Goal: Task Accomplishment & Management: Manage account settings

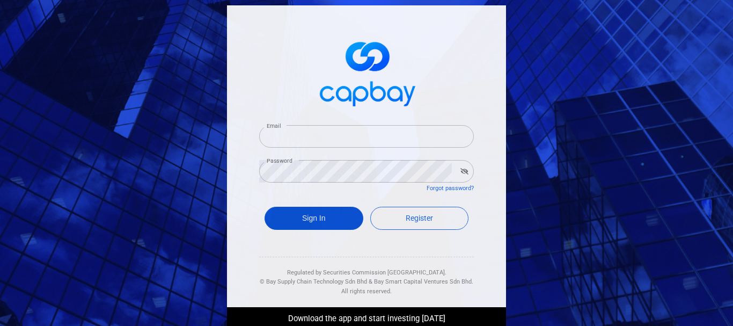
type input "[PERSON_NAME][EMAIL_ADDRESS][DOMAIN_NAME]"
click at [329, 216] on button "Sign In" at bounding box center [313, 218] width 99 height 23
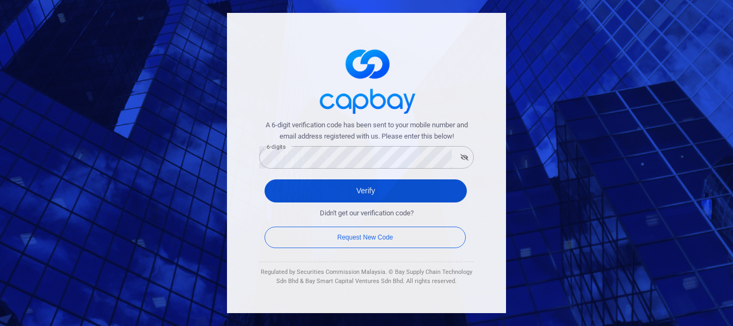
click at [280, 192] on button "Verify" at bounding box center [365, 190] width 202 height 23
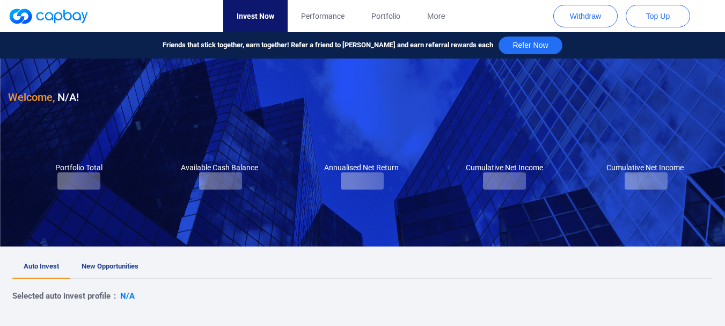
checkbox input "true"
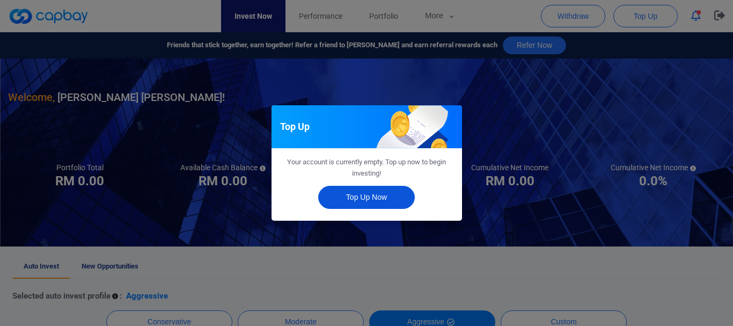
click at [374, 203] on button "Top Up Now" at bounding box center [366, 197] width 97 height 23
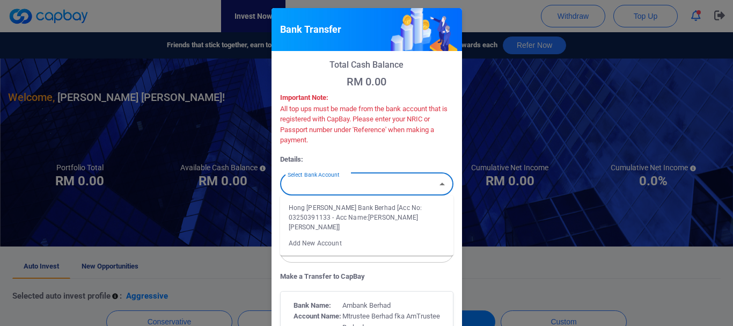
click at [396, 185] on input "Select Bank Account" at bounding box center [357, 184] width 149 height 20
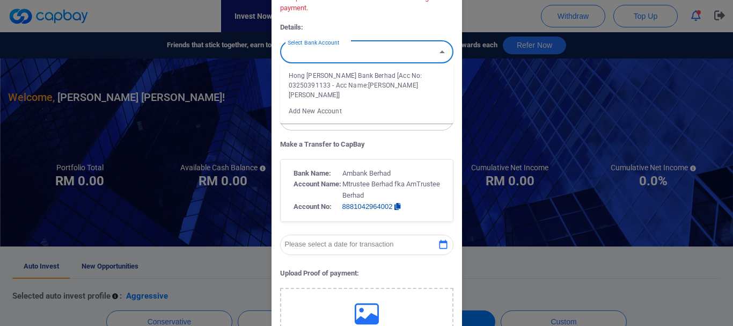
scroll to position [107, 0]
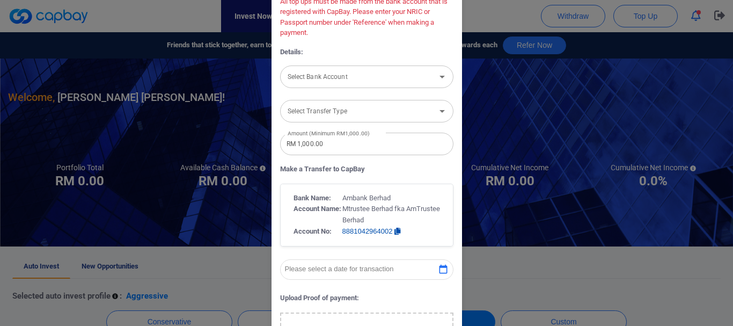
click at [387, 47] on p "Details:" at bounding box center [366, 52] width 173 height 11
click at [437, 79] on icon "Open" at bounding box center [442, 76] width 13 height 13
click at [402, 42] on div "Total Cash Balance RM 0.00 Important Note: All top ups must be made from the ba…" at bounding box center [366, 207] width 173 height 511
click at [437, 77] on icon "Open" at bounding box center [442, 76] width 13 height 13
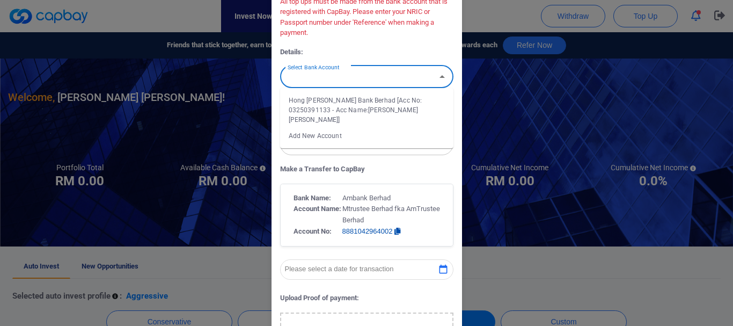
click at [327, 128] on li "Add New Account" at bounding box center [366, 136] width 173 height 16
type input "Add New Account"
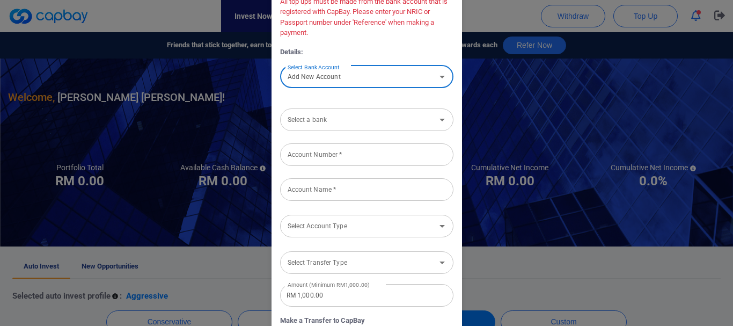
click at [436, 120] on icon "Open" at bounding box center [442, 119] width 13 height 13
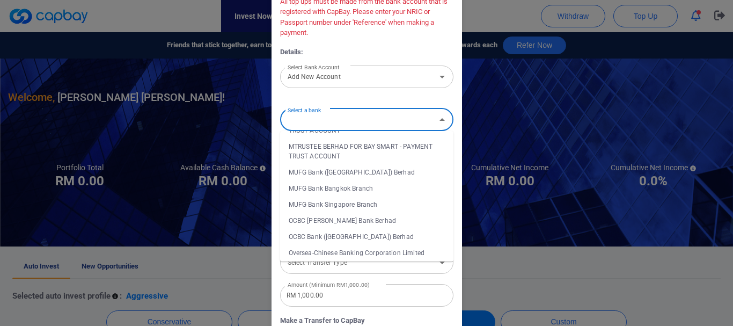
scroll to position [1234, 0]
click at [338, 227] on li "OCBC Bank ([GEOGRAPHIC_DATA]) Berhad" at bounding box center [366, 235] width 173 height 16
type input "OCBC Bank ([GEOGRAPHIC_DATA]) Berhad"
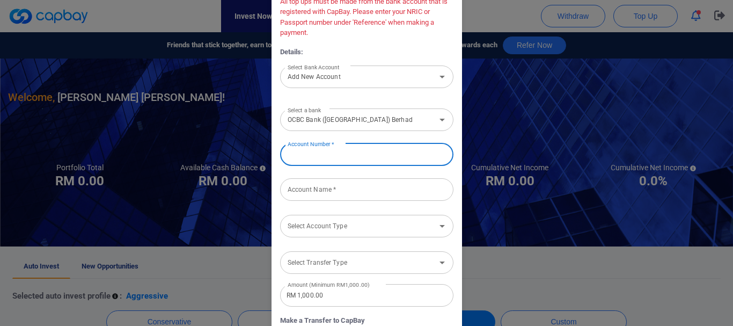
click at [361, 149] on input "Account Number *" at bounding box center [366, 154] width 173 height 23
type input "7072402137"
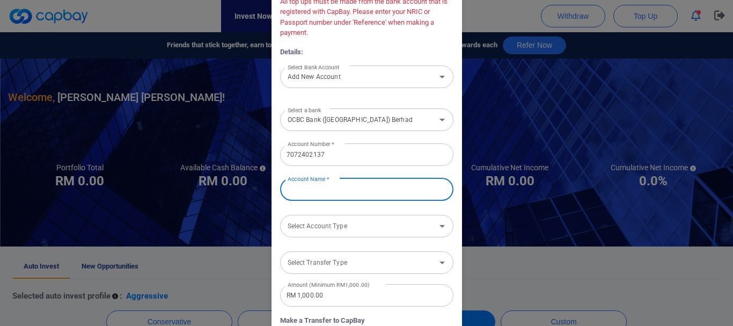
click at [351, 195] on input "Account Name *" at bounding box center [366, 189] width 173 height 23
type input "k"
type input "[PERSON_NAME]"
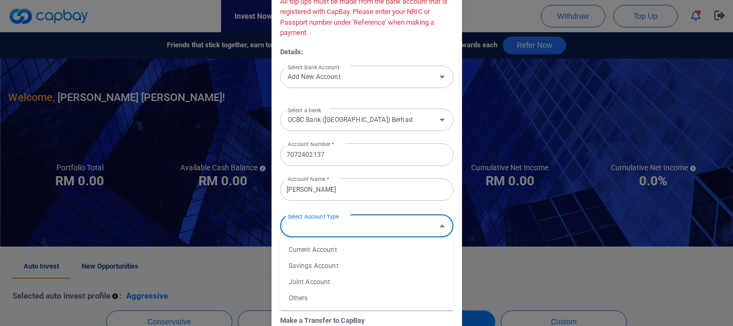
click at [367, 227] on input "Select Account Type" at bounding box center [357, 226] width 149 height 20
click at [318, 266] on li "Savings Account" at bounding box center [366, 266] width 173 height 16
type input "Savings Account"
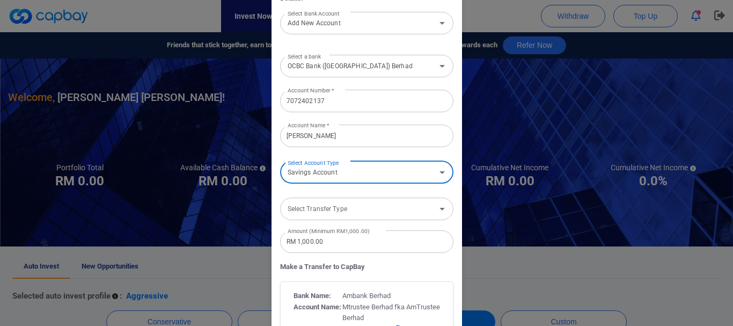
click at [418, 210] on input "Select Transfer Type" at bounding box center [357, 208] width 149 height 20
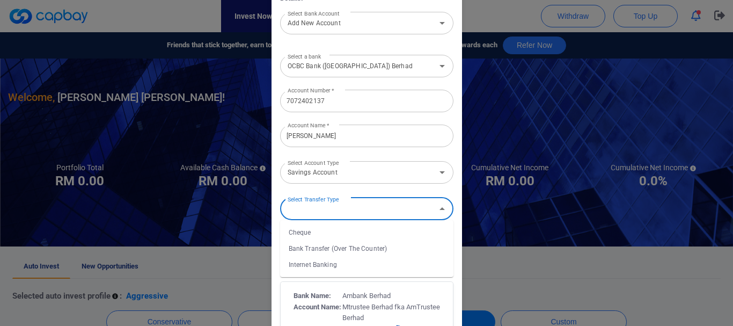
click at [318, 266] on li "Internet Banking" at bounding box center [366, 264] width 173 height 16
type input "Internet Banking"
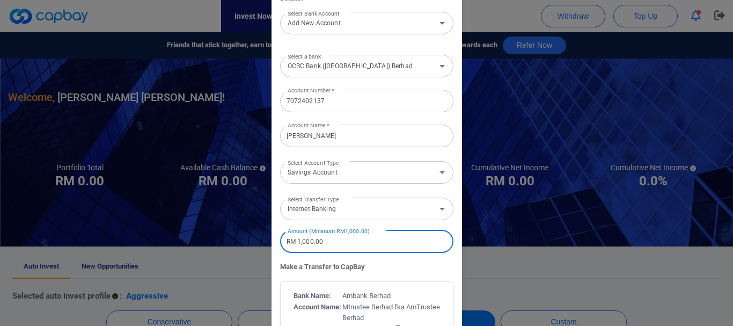
click at [371, 244] on input "RM 1,000.00" at bounding box center [366, 241] width 173 height 23
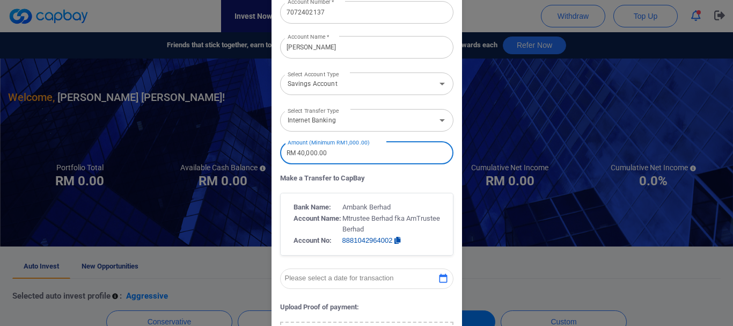
scroll to position [268, 0]
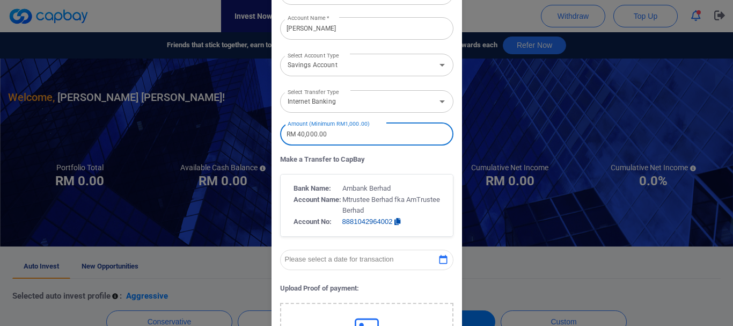
click at [395, 222] on icon "button" at bounding box center [397, 221] width 6 height 7
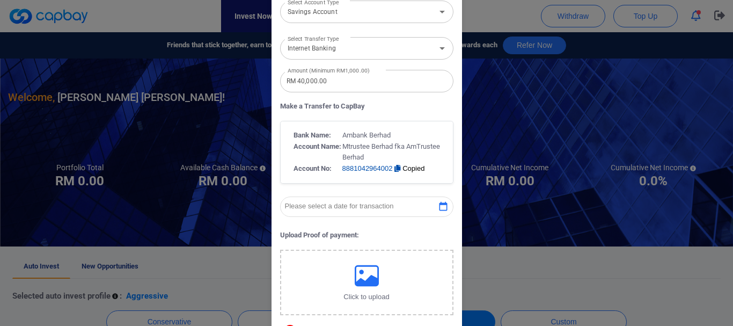
scroll to position [322, 0]
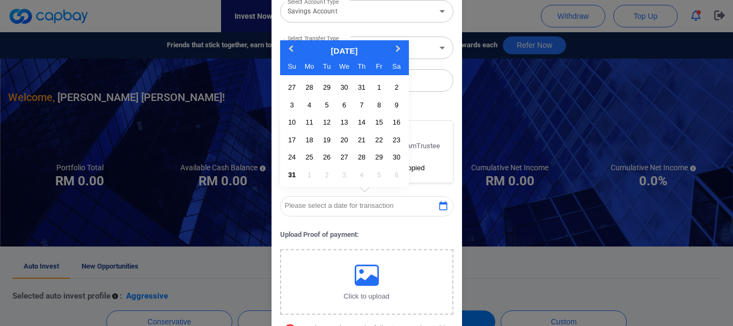
click at [440, 205] on icon "button" at bounding box center [443, 206] width 11 height 11
click at [286, 177] on div "31" at bounding box center [292, 174] width 14 height 14
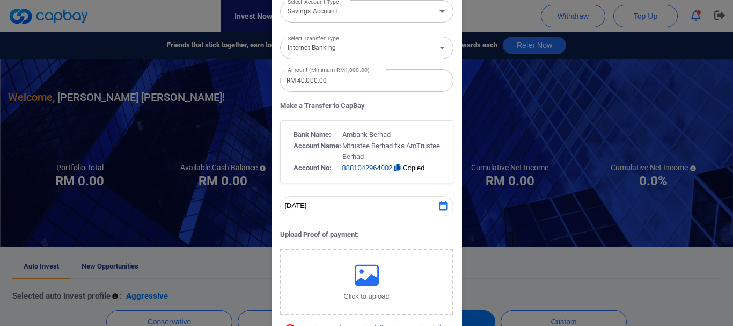
click at [406, 167] on span "Copied" at bounding box center [413, 168] width 24 height 8
click at [394, 168] on icon "button" at bounding box center [397, 167] width 6 height 7
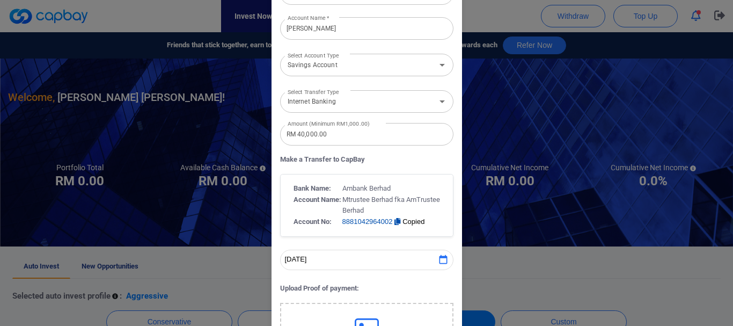
scroll to position [215, 0]
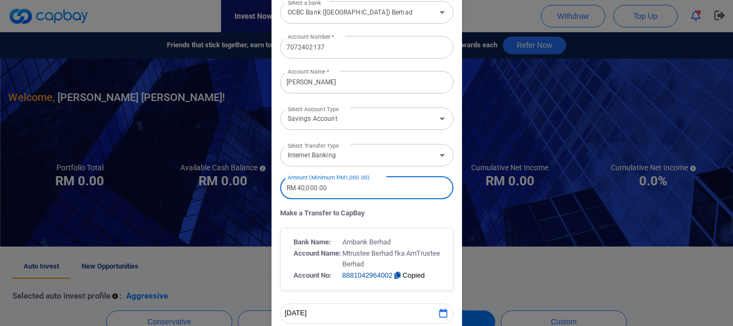
click at [349, 189] on input "RM 40,000.00" at bounding box center [366, 187] width 173 height 23
type input "RM 1,000.00"
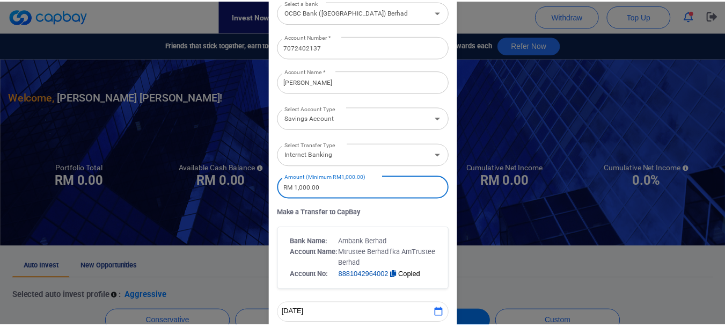
scroll to position [429, 0]
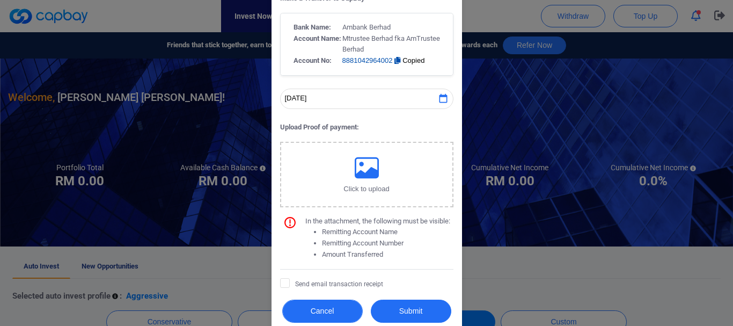
click at [282, 314] on button "Cancel" at bounding box center [322, 310] width 80 height 23
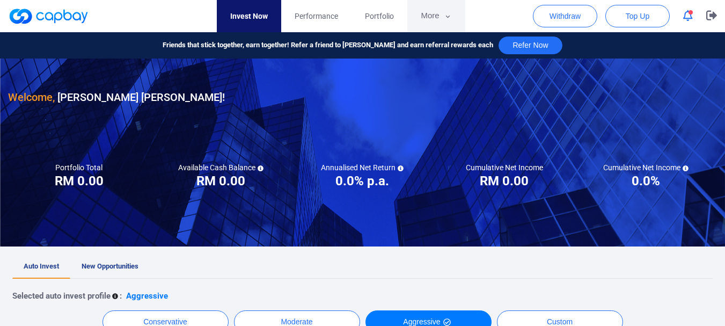
click at [429, 15] on button "More" at bounding box center [435, 16] width 57 height 32
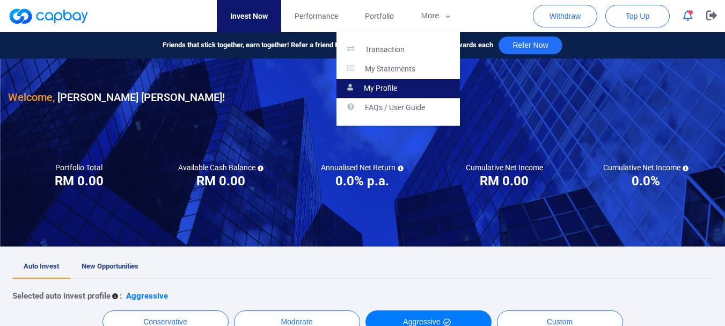
click at [378, 82] on link "My Profile" at bounding box center [397, 88] width 123 height 19
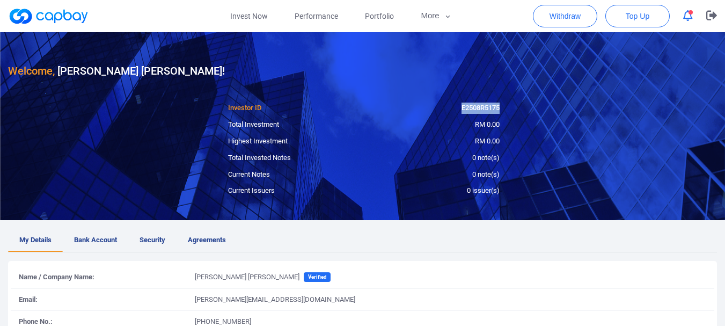
drag, startPoint x: 459, startPoint y: 106, endPoint x: 508, endPoint y: 109, distance: 48.9
click at [507, 109] on div "E2508R5175" at bounding box center [436, 107] width 144 height 11
copy div "E2508R5175"
click at [645, 13] on span "Top Up" at bounding box center [638, 16] width 24 height 11
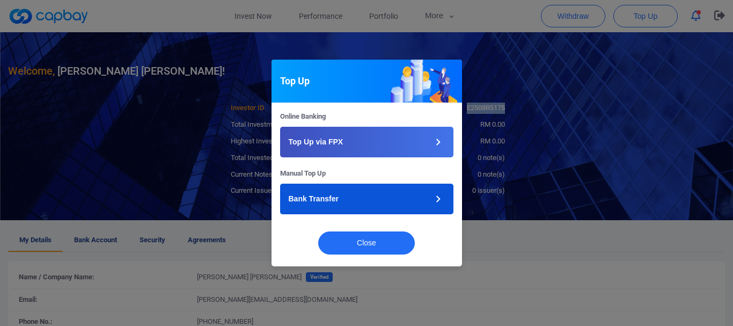
click at [396, 200] on button "Bank Transfer" at bounding box center [366, 198] width 173 height 31
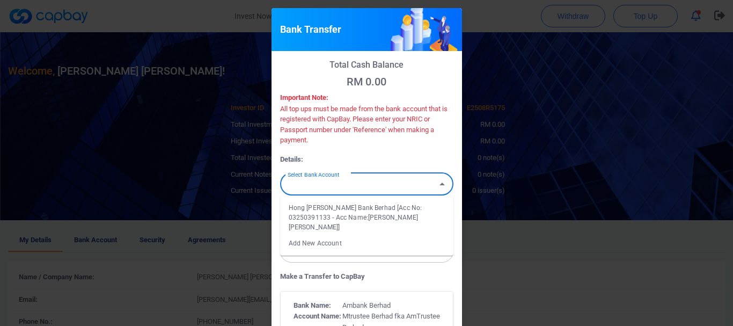
click at [411, 184] on input "Select Bank Account" at bounding box center [357, 184] width 149 height 20
click at [320, 235] on li "Add New Account" at bounding box center [366, 243] width 173 height 16
type input "Add New Account"
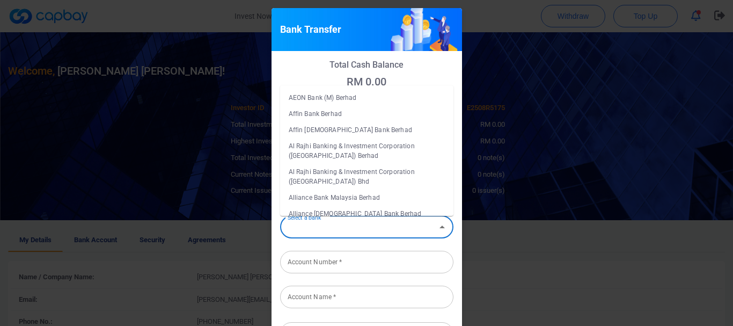
click at [328, 232] on input "Select a bank" at bounding box center [357, 227] width 149 height 20
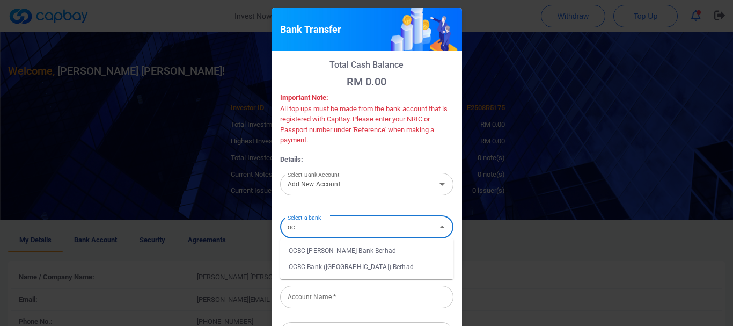
click at [325, 268] on li "OCBC Bank ([GEOGRAPHIC_DATA]) Berhad" at bounding box center [366, 267] width 173 height 16
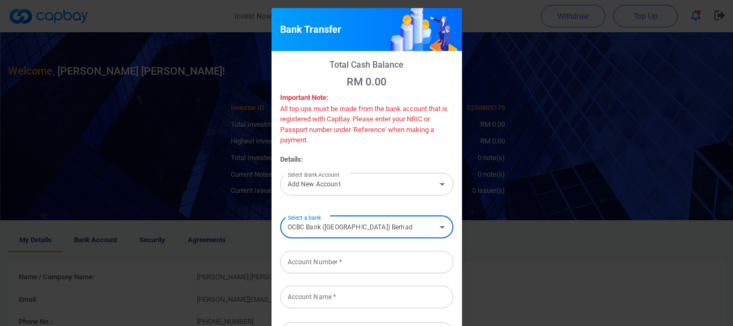
type input "OCBC Bank ([GEOGRAPHIC_DATA]) Berhad"
click at [335, 260] on input "Account Number *" at bounding box center [366, 262] width 173 height 23
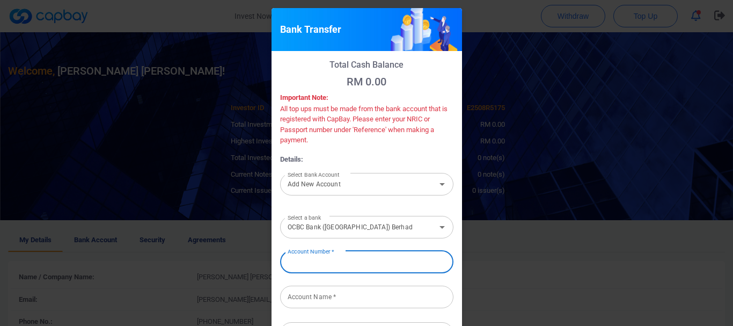
type input "7072402137"
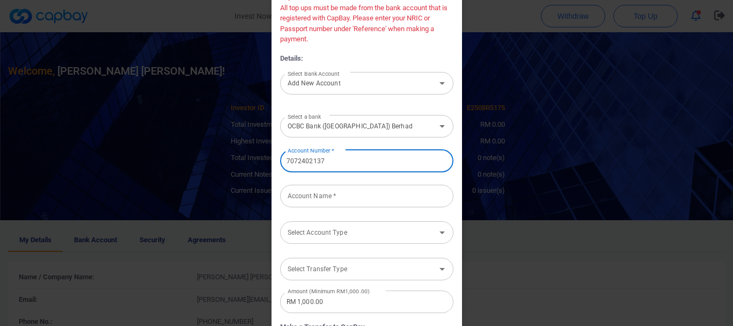
scroll to position [107, 0]
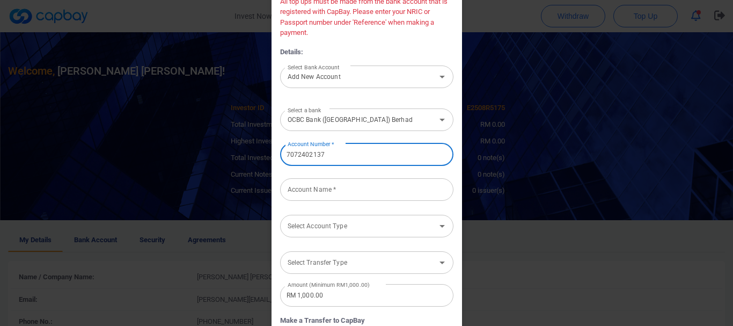
click at [339, 193] on input "Account Name *" at bounding box center [366, 189] width 173 height 23
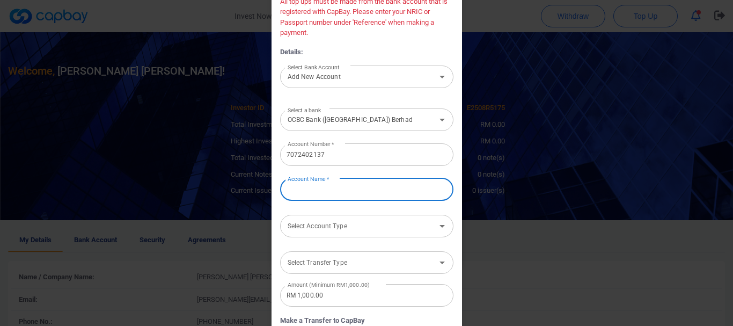
type input "[PERSON_NAME]"
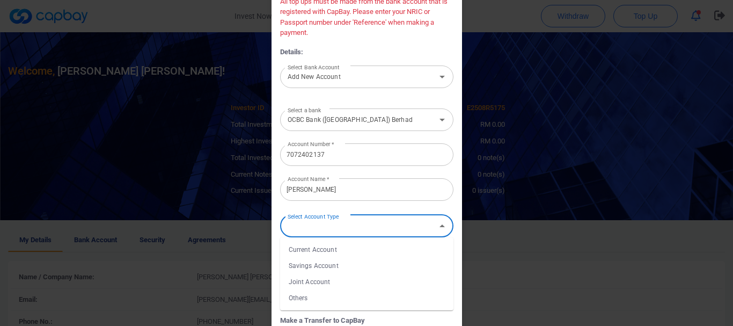
click at [352, 230] on input "Select Account Type" at bounding box center [357, 226] width 149 height 20
click at [314, 265] on li "Savings Account" at bounding box center [366, 266] width 173 height 16
type input "Savings Account"
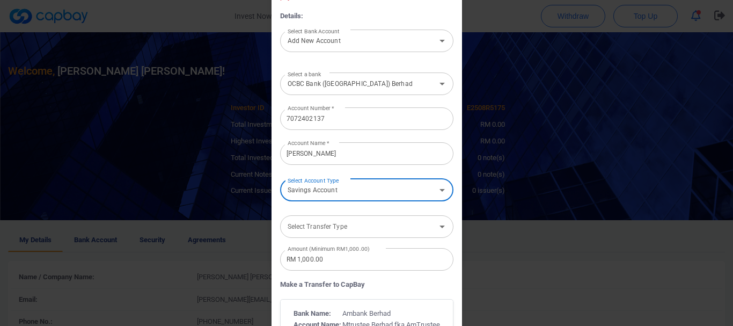
scroll to position [161, 0]
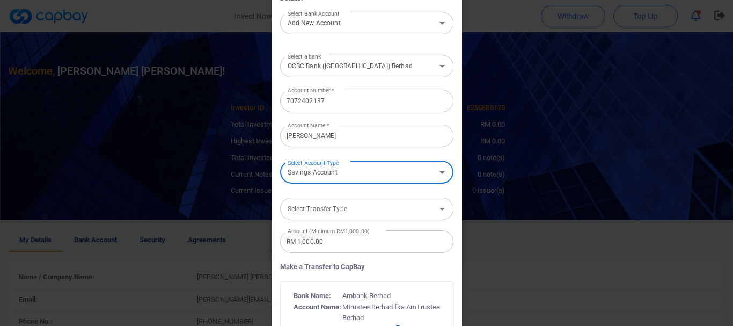
click at [352, 215] on input "Select Transfer Type" at bounding box center [357, 208] width 149 height 20
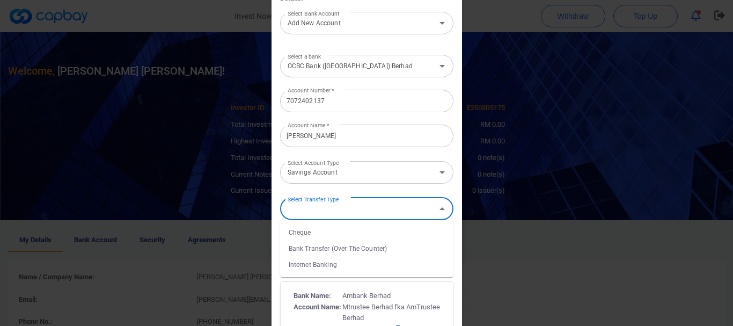
click at [311, 265] on li "Internet Banking" at bounding box center [366, 264] width 173 height 16
type input "Internet Banking"
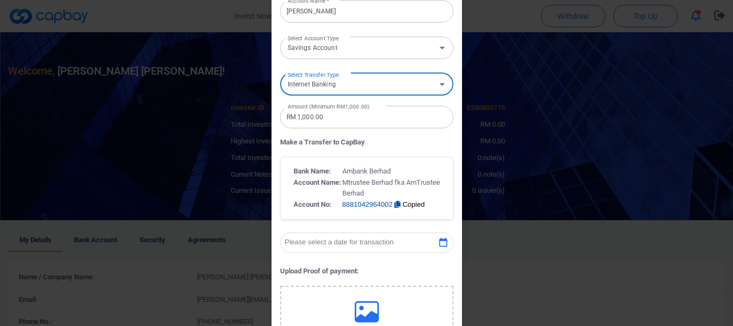
scroll to position [322, 0]
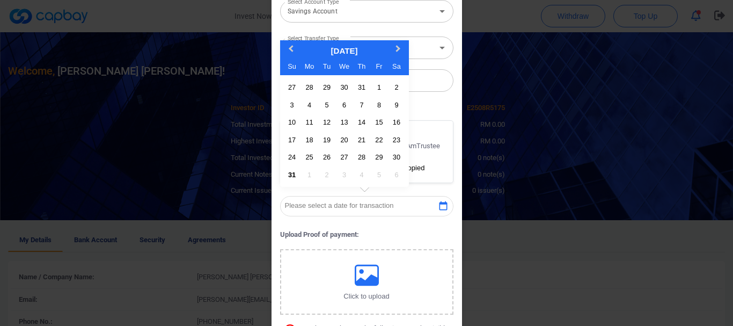
click at [439, 204] on icon "button" at bounding box center [443, 206] width 11 height 11
click at [287, 176] on div "31" at bounding box center [292, 174] width 14 height 14
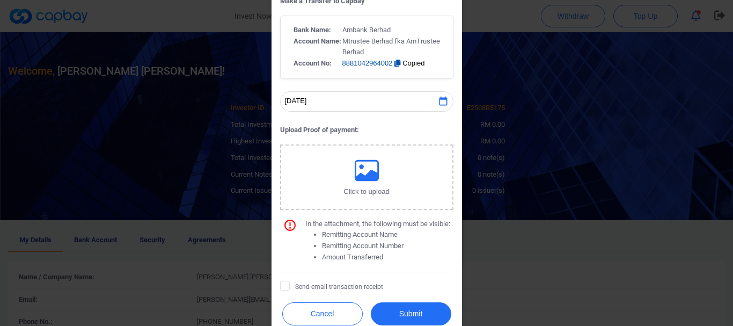
scroll to position [429, 0]
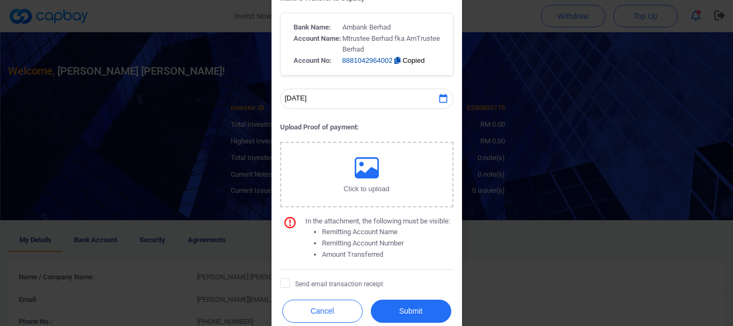
click at [359, 169] on icon "button" at bounding box center [367, 168] width 24 height 24
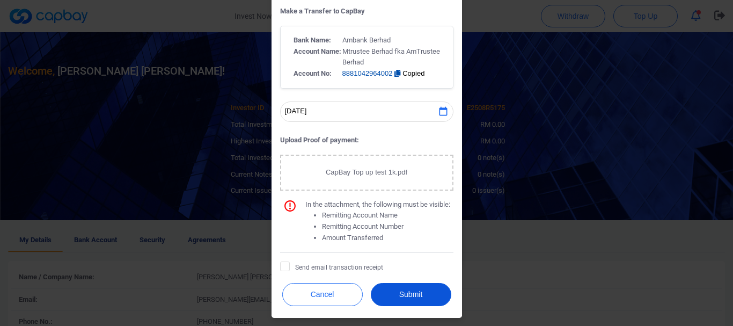
click at [417, 297] on button "Submit" at bounding box center [411, 294] width 80 height 23
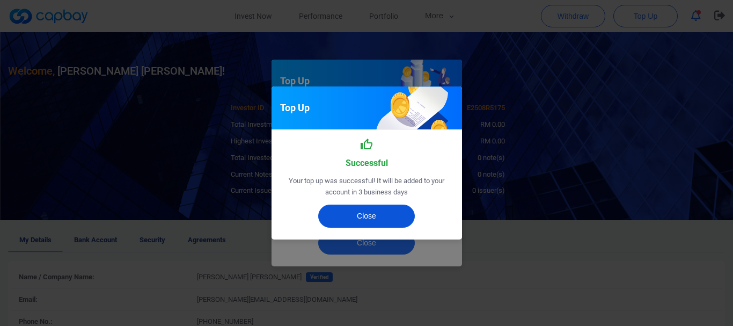
click at [376, 214] on button "Close" at bounding box center [366, 215] width 97 height 23
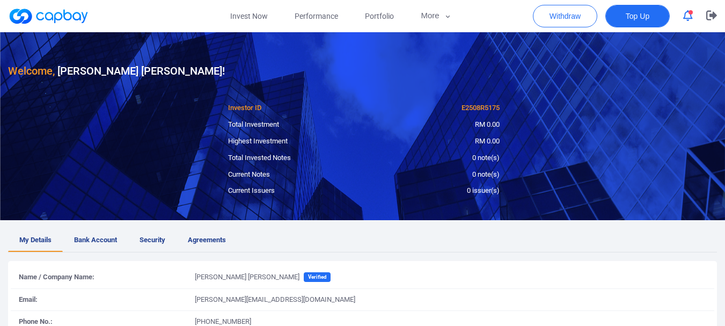
click at [643, 14] on span "Top Up" at bounding box center [638, 16] width 24 height 11
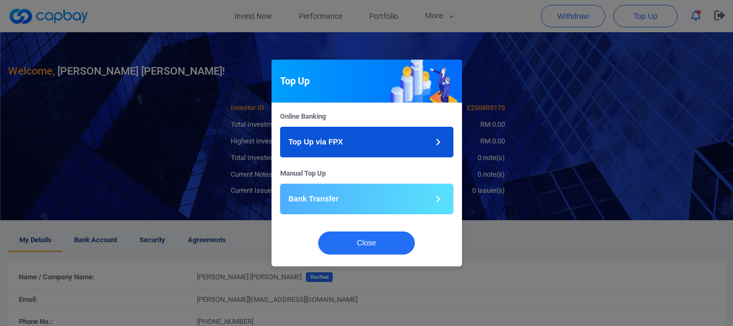
click at [395, 138] on button "Top Up via FPX" at bounding box center [366, 142] width 173 height 31
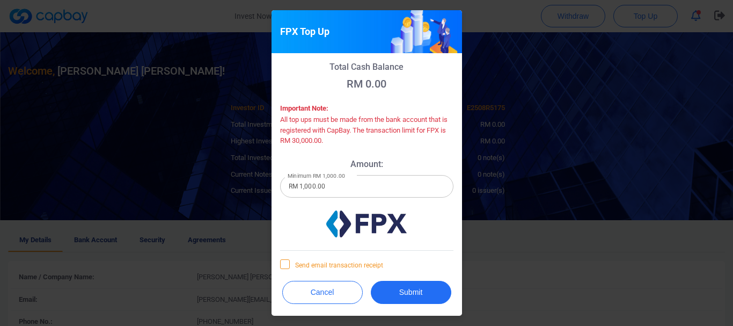
click at [284, 266] on icon at bounding box center [285, 263] width 9 height 9
click at [0, 0] on input "Send email transaction receipt" at bounding box center [0, 0] width 0 height 0
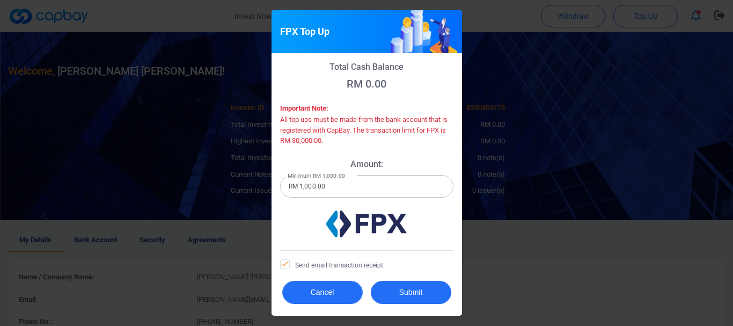
click at [308, 290] on button "Cancel" at bounding box center [322, 292] width 80 height 23
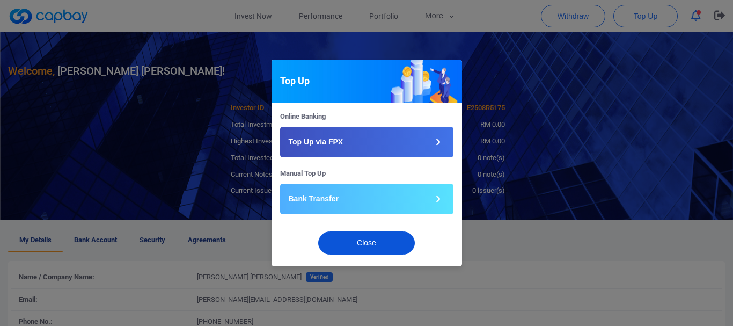
click at [384, 242] on button "Close" at bounding box center [366, 242] width 97 height 23
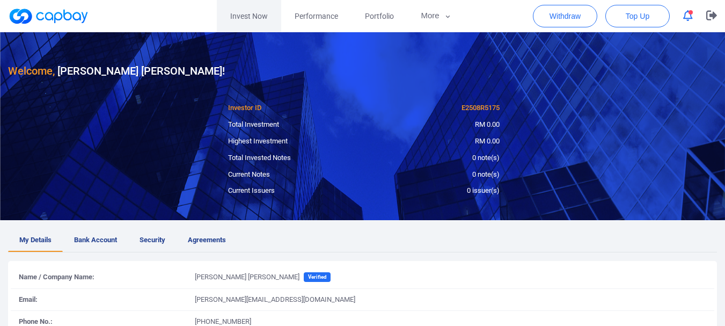
click at [240, 18] on link "Invest Now" at bounding box center [249, 16] width 64 height 32
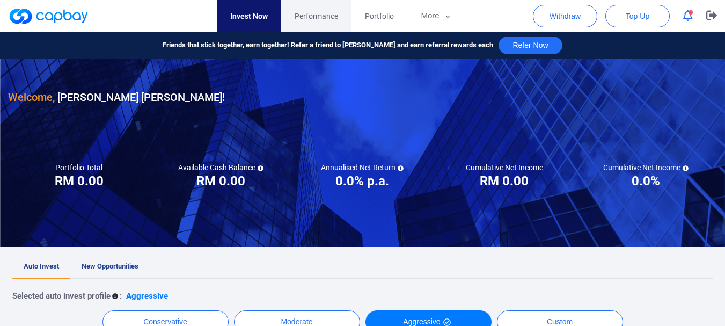
click at [314, 12] on span "Performance" at bounding box center [316, 16] width 43 height 12
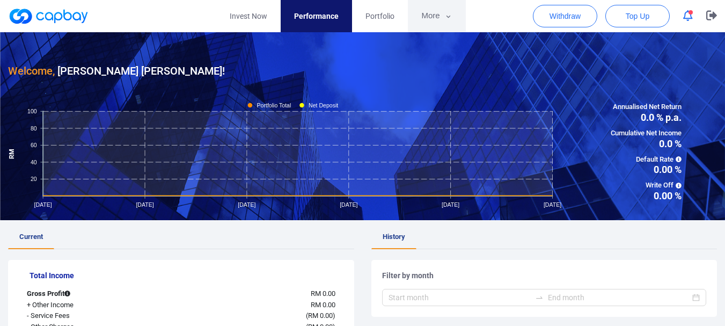
click at [430, 17] on button "More" at bounding box center [436, 16] width 57 height 32
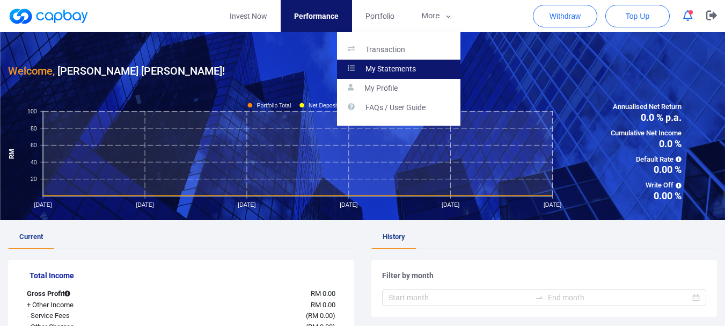
click at [396, 72] on p "My Statements" at bounding box center [390, 69] width 50 height 10
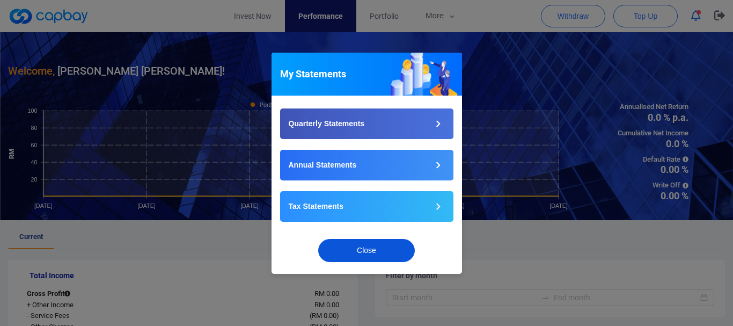
click at [372, 253] on button "Close" at bounding box center [366, 250] width 97 height 23
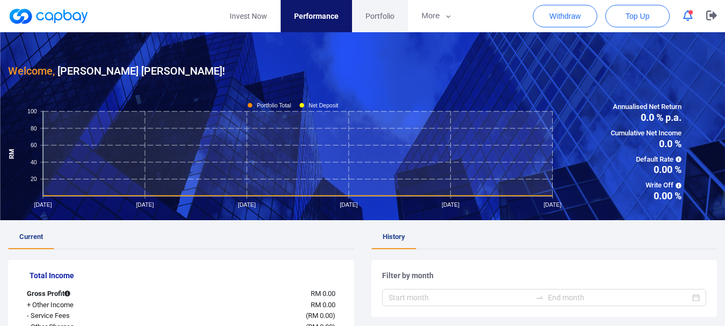
click at [369, 18] on span "Portfolio" at bounding box center [379, 16] width 29 height 12
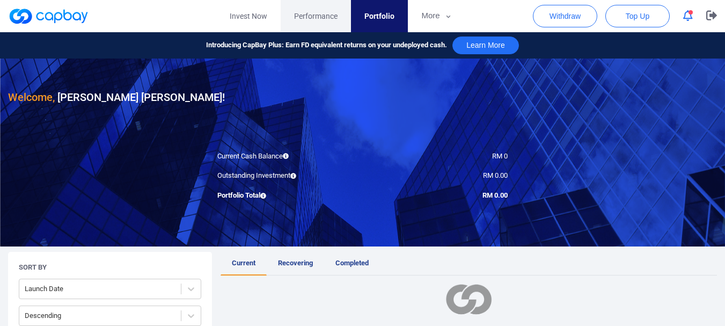
click at [319, 15] on span "Performance" at bounding box center [315, 16] width 43 height 12
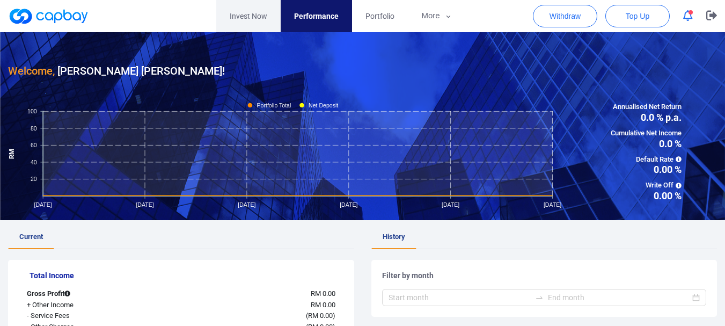
click at [256, 16] on link "Invest Now" at bounding box center [248, 16] width 64 height 32
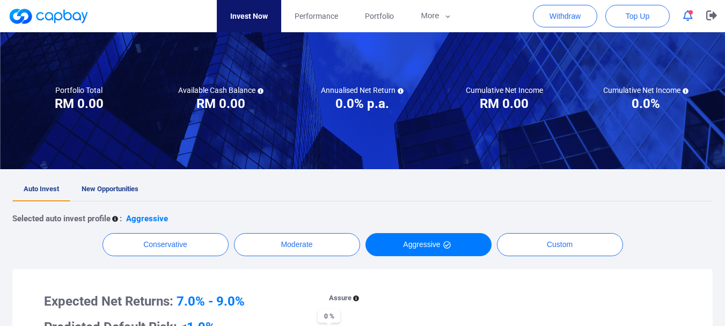
scroll to position [90, 0]
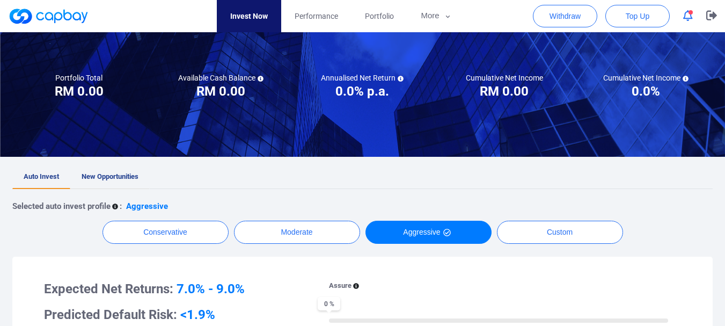
click at [116, 172] on span "New Opportunities" at bounding box center [110, 176] width 57 height 8
